Goal: Task Accomplishment & Management: Use online tool/utility

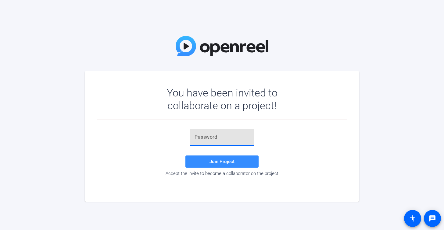
click at [198, 137] on input "text" at bounding box center [221, 137] width 55 height 7
paste input "DkUbq2"
click at [211, 161] on span "Join Project" at bounding box center [221, 161] width 25 height 5
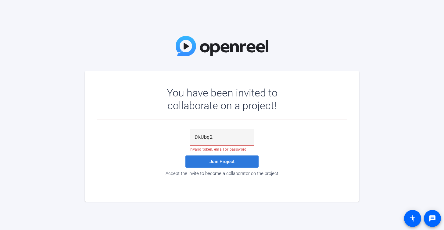
click at [234, 159] on span at bounding box center [221, 162] width 73 height 15
click at [218, 138] on input "DkUbq2" at bounding box center [221, 137] width 55 height 7
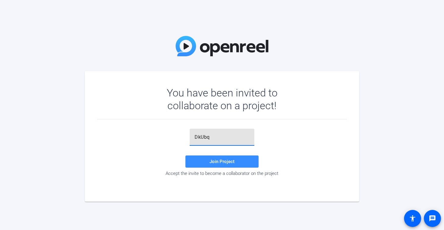
type input "DkUbq2"
click at [212, 159] on span "Join Project" at bounding box center [221, 161] width 25 height 5
click at [249, 139] on div at bounding box center [249, 139] width 0 height 0
type input "DkUbq2"
click at [232, 161] on span "Join Project" at bounding box center [221, 161] width 25 height 5
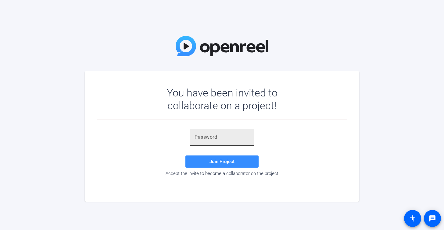
click at [202, 138] on input "text" at bounding box center [221, 137] width 55 height 7
paste input "DkUbq2"
type input "DkUbq2"
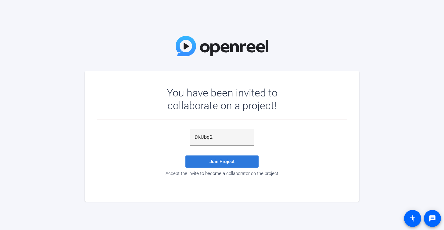
click at [211, 161] on span "Join Project" at bounding box center [221, 161] width 25 height 5
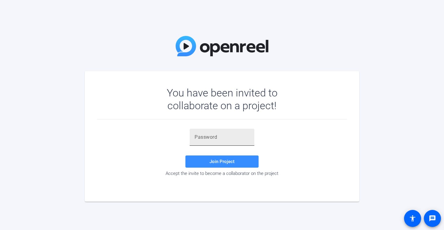
click at [224, 145] on div at bounding box center [221, 137] width 55 height 17
click at [222, 138] on input "text" at bounding box center [221, 137] width 55 height 7
paste input "ldEG~n"
type input "ldEG~n"
click at [219, 165] on span at bounding box center [221, 162] width 73 height 15
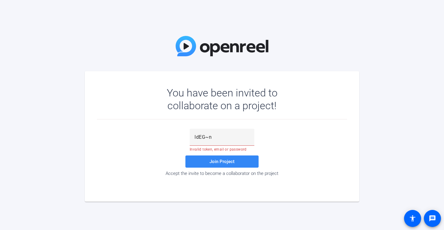
click at [217, 163] on span "Join Project" at bounding box center [221, 161] width 25 height 5
click at [215, 136] on input "ldEG~n" at bounding box center [221, 137] width 55 height 7
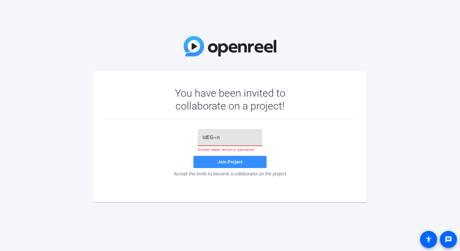
drag, startPoint x: 215, startPoint y: 138, endPoint x: 211, endPoint y: 137, distance: 4.4
click at [215, 138] on input "ldEG~n" at bounding box center [230, 137] width 55 height 7
click at [210, 137] on input "ldEG~n" at bounding box center [230, 137] width 55 height 7
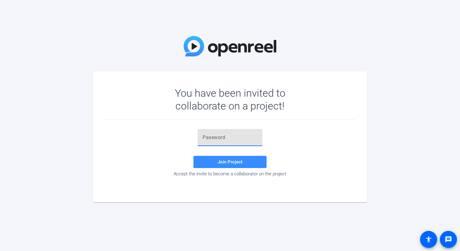
click at [216, 138] on input "text" at bounding box center [230, 137] width 55 height 7
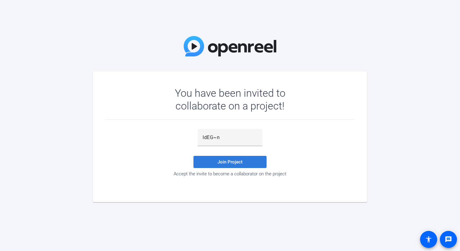
click at [230, 165] on span at bounding box center [230, 162] width 73 height 15
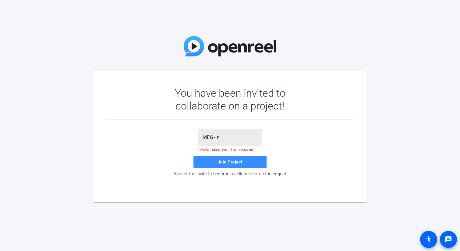
click at [230, 138] on input "IdEG~n" at bounding box center [230, 137] width 55 height 7
type input "alice.santeiu@servicenow.com"
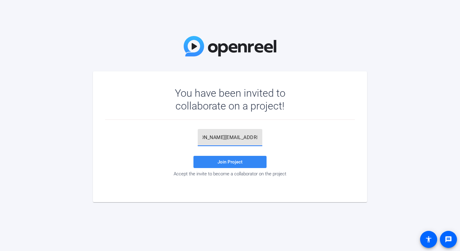
scroll to position [0, 0]
click at [233, 163] on span "Join Project" at bounding box center [230, 161] width 25 height 5
click at [224, 136] on input "alice.santeiu@servicenow.com" at bounding box center [230, 137] width 55 height 7
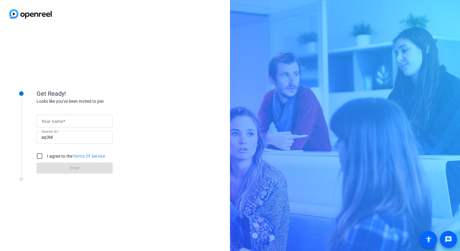
click at [63, 121] on span at bounding box center [64, 121] width 2 height 5
click at [63, 121] on input "Your name" at bounding box center [74, 120] width 66 height 7
type input "[PERSON_NAME]"
click at [40, 155] on input "I agree to the Terms Of Service" at bounding box center [40, 156] width 12 height 12
checkbox input "true"
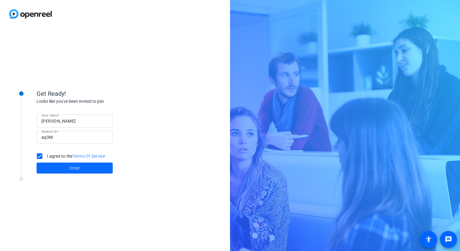
click at [73, 167] on span "Enter" at bounding box center [75, 168] width 10 height 6
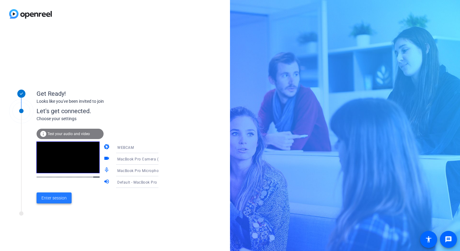
click at [58, 198] on span "Enter session" at bounding box center [53, 198] width 25 height 6
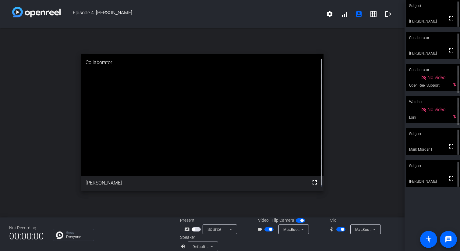
click at [341, 230] on span "button" at bounding box center [342, 229] width 3 height 3
click at [270, 229] on span "button" at bounding box center [270, 229] width 3 height 3
click at [266, 229] on span "button" at bounding box center [269, 229] width 9 height 4
click at [337, 228] on span "button" at bounding box center [338, 229] width 3 height 3
click at [269, 229] on span "button" at bounding box center [270, 229] width 3 height 3
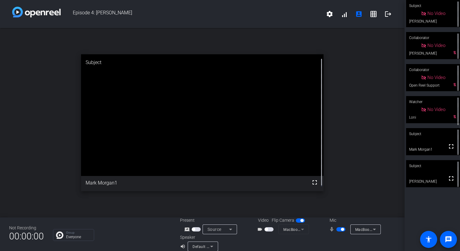
click at [341, 229] on span "button" at bounding box center [342, 229] width 3 height 3
click at [266, 229] on span "button" at bounding box center [269, 229] width 9 height 4
click at [337, 230] on span "button" at bounding box center [338, 229] width 3 height 3
click at [269, 230] on span "button" at bounding box center [270, 229] width 3 height 3
click at [341, 230] on span "button" at bounding box center [342, 229] width 3 height 3
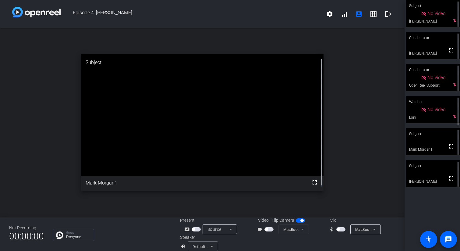
click at [267, 229] on span "button" at bounding box center [269, 229] width 9 height 4
click at [337, 228] on span "button" at bounding box center [338, 229] width 3 height 3
click at [270, 230] on span "button" at bounding box center [270, 229] width 3 height 3
click at [341, 229] on span "button" at bounding box center [342, 229] width 3 height 3
click at [267, 229] on span "button" at bounding box center [269, 229] width 9 height 4
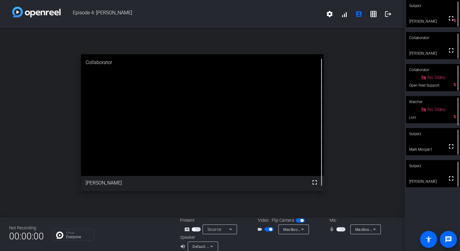
click at [338, 229] on span "button" at bounding box center [341, 229] width 9 height 4
click at [270, 229] on span "button" at bounding box center [270, 229] width 3 height 3
click at [341, 228] on span "button" at bounding box center [342, 229] width 3 height 3
click at [266, 229] on span "button" at bounding box center [269, 229] width 9 height 4
click at [339, 229] on span "button" at bounding box center [341, 229] width 9 height 4
